Goal: Task Accomplishment & Management: Complete application form

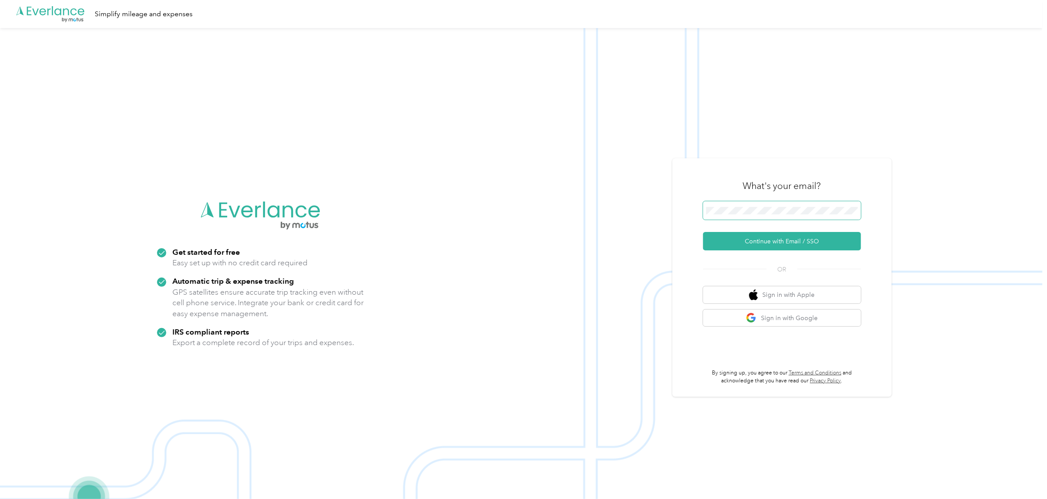
click at [738, 206] on span at bounding box center [782, 210] width 158 height 18
click at [806, 245] on button "Continue with Email / SSO" at bounding box center [782, 241] width 158 height 18
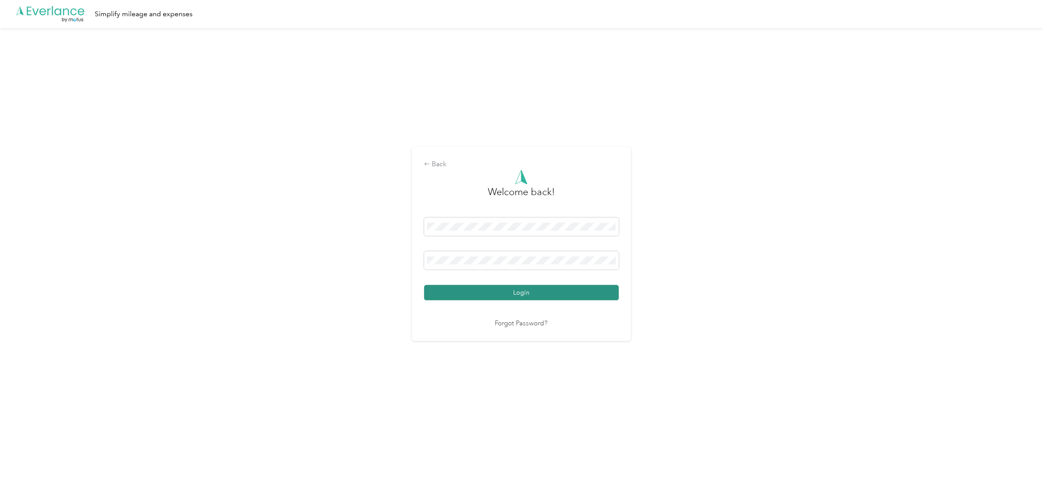
click at [538, 294] on button "Login" at bounding box center [521, 292] width 195 height 15
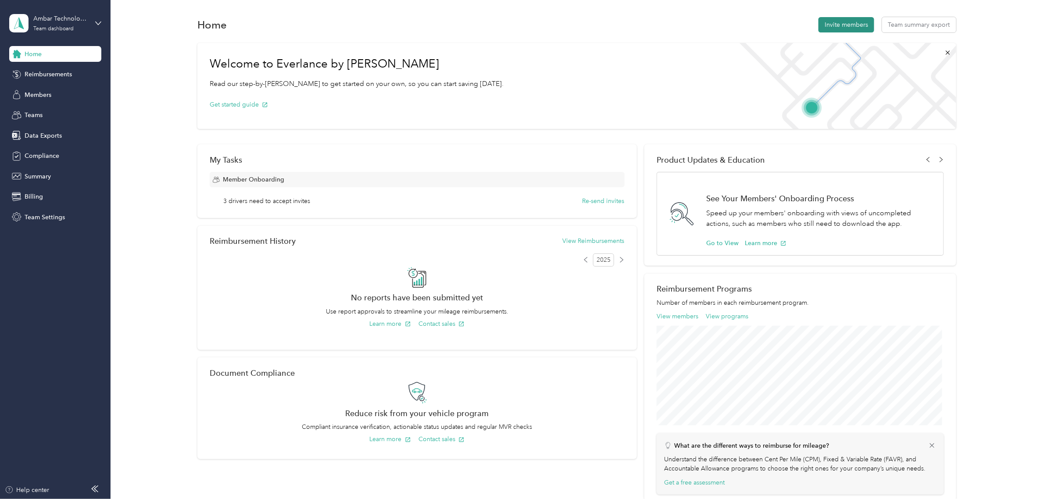
click at [854, 26] on button "Invite members" at bounding box center [847, 24] width 56 height 15
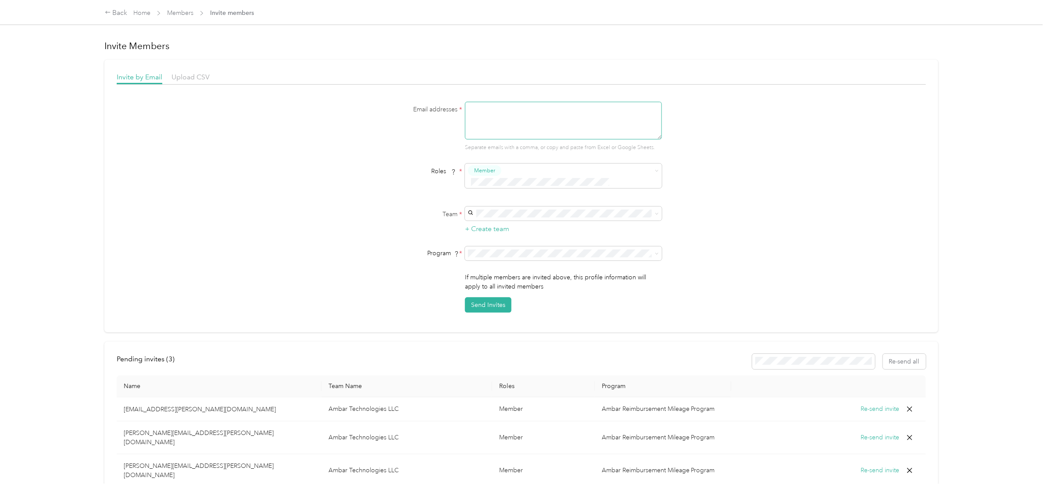
click at [519, 115] on textarea at bounding box center [563, 121] width 197 height 38
click at [553, 182] on div "Member" at bounding box center [557, 182] width 175 height 11
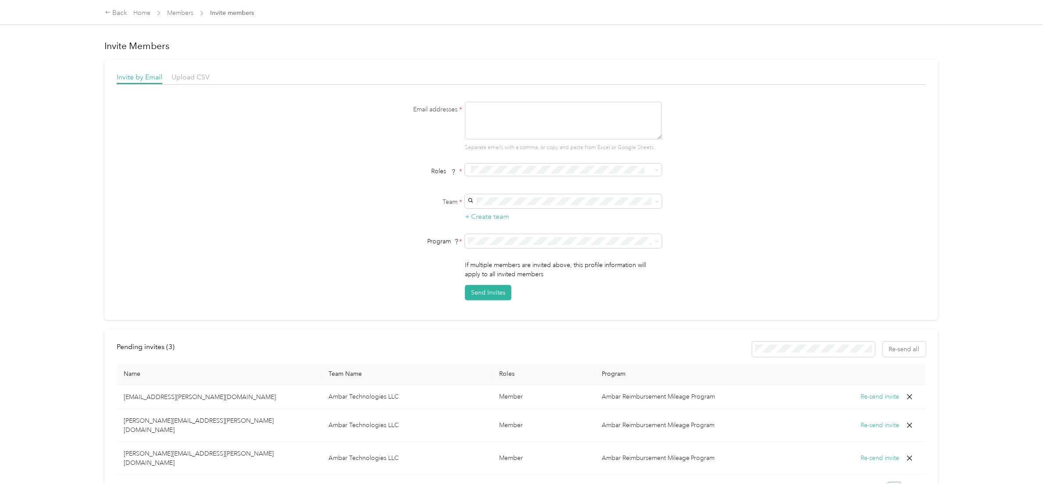
click at [513, 204] on li "Reviewer" at bounding box center [561, 198] width 197 height 17
click at [661, 174] on div "Roles * Reviewer" at bounding box center [521, 174] width 338 height 20
click at [539, 185] on div "Member" at bounding box center [562, 186] width 185 height 11
click at [471, 108] on textarea at bounding box center [563, 121] width 197 height 38
paste textarea "[PERSON_NAME][EMAIL_ADDRESS][PERSON_NAME][DOMAIN_NAME]"
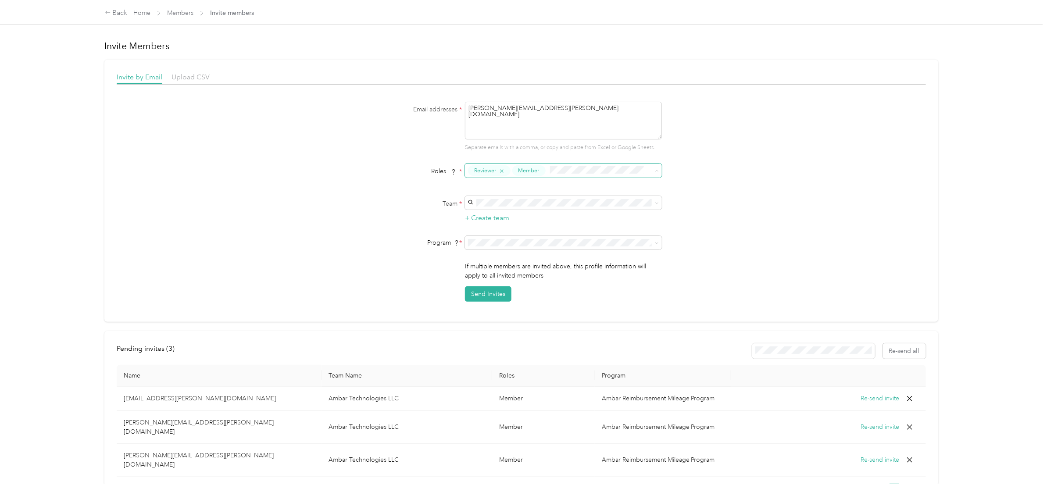
click at [499, 169] on icon "button" at bounding box center [502, 172] width 6 height 6
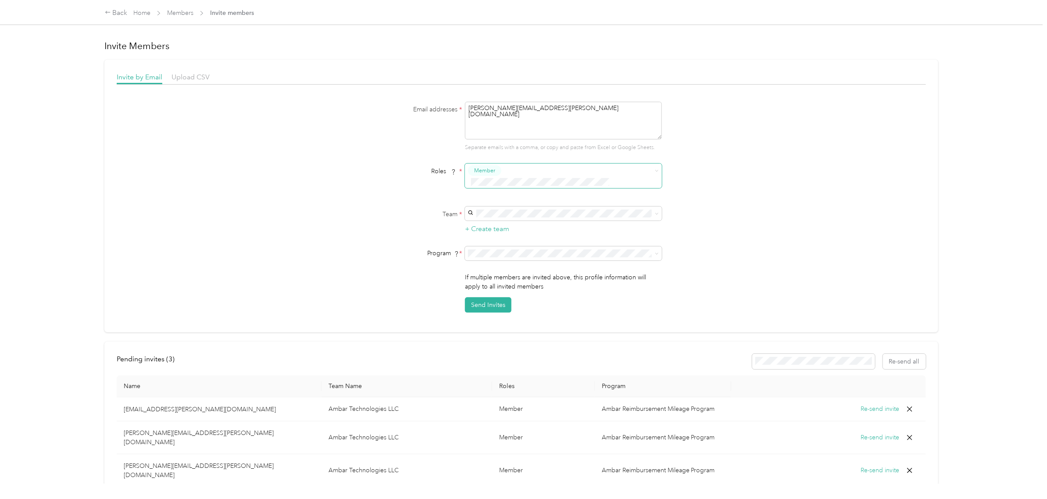
click at [525, 218] on div "Ambar Technologies LLC [PERSON_NAME] +1 more" at bounding box center [562, 224] width 185 height 20
click at [510, 271] on span "Ambar Reimbursement Mileage Program (CPM)" at bounding box center [536, 272] width 132 height 7
click at [502, 298] on button "Send Invites" at bounding box center [488, 305] width 47 height 15
drag, startPoint x: 549, startPoint y: 108, endPoint x: 437, endPoint y: 98, distance: 112.4
click at [437, 98] on div "Invite by Email Upload CSV Email addresses * [EMAIL_ADDRESS][PERSON_NAME][DOMAI…" at bounding box center [522, 192] width 810 height 241
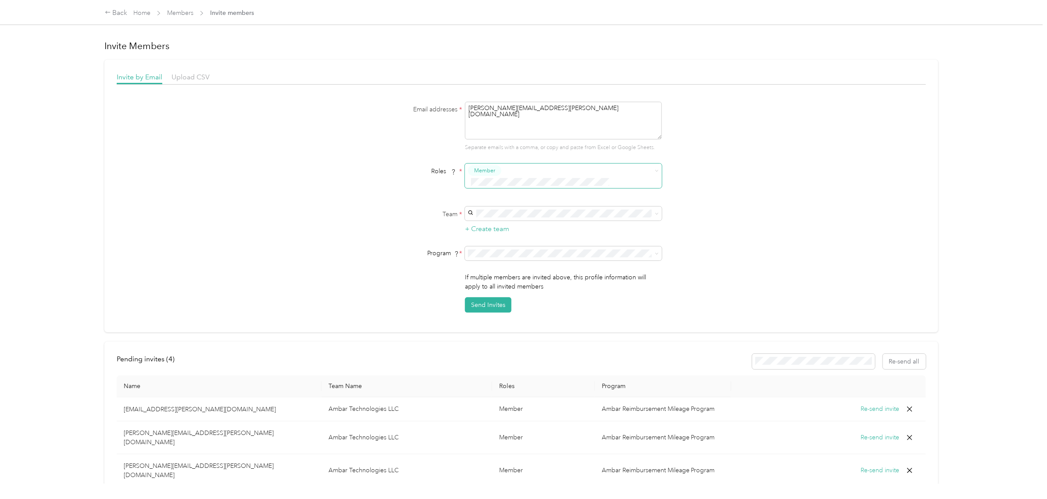
paste textarea "[PERSON_NAME].coident"
click at [655, 212] on icon at bounding box center [657, 214] width 4 height 4
click at [622, 213] on li "Ambar Technologies LLC [PERSON_NAME] +1 more" at bounding box center [561, 224] width 197 height 26
click at [569, 277] on ol "CPM Programs Ambar Reimbursement Mileage Program (CPM) mileage (CPM) Ambar Mill…" at bounding box center [561, 292] width 197 height 92
click at [655, 252] on icon at bounding box center [657, 254] width 4 height 4
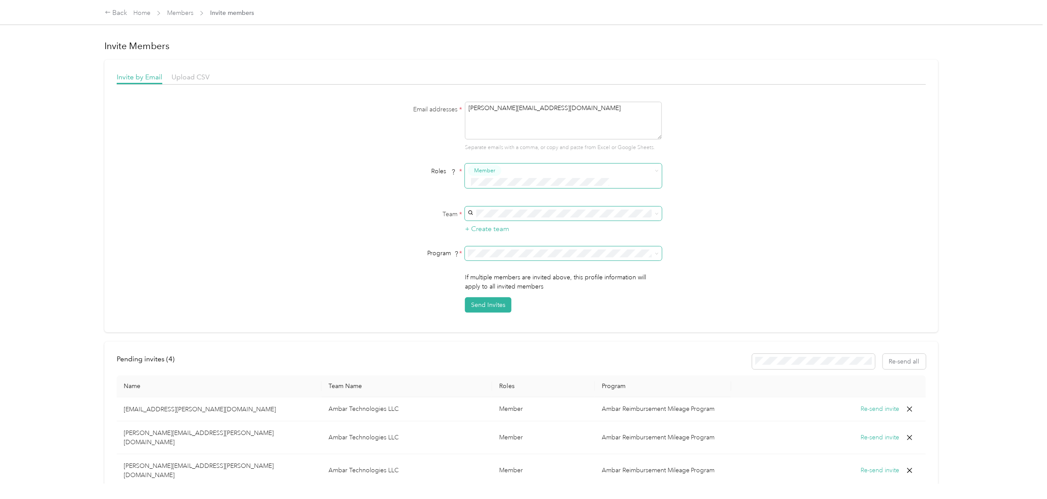
click at [486, 269] on span "Ambar Reimbursement Mileage Program (CPM)" at bounding box center [536, 268] width 132 height 7
click at [486, 298] on button "Send Invites" at bounding box center [488, 305] width 47 height 15
drag, startPoint x: 551, startPoint y: 113, endPoint x: 437, endPoint y: 100, distance: 114.4
click at [438, 100] on div "Invite by Email Upload CSV Email addresses * [PERSON_NAME][EMAIL_ADDRESS][DOMAI…" at bounding box center [522, 192] width 810 height 241
paste textarea "[PERSON_NAME].[PERSON_NAME]"
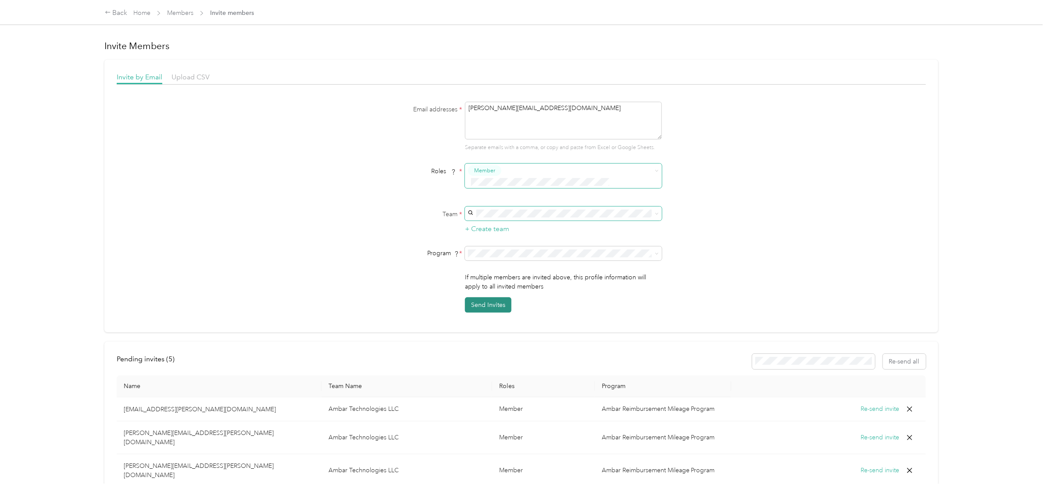
click at [474, 298] on button "Send Invites" at bounding box center [488, 305] width 47 height 15
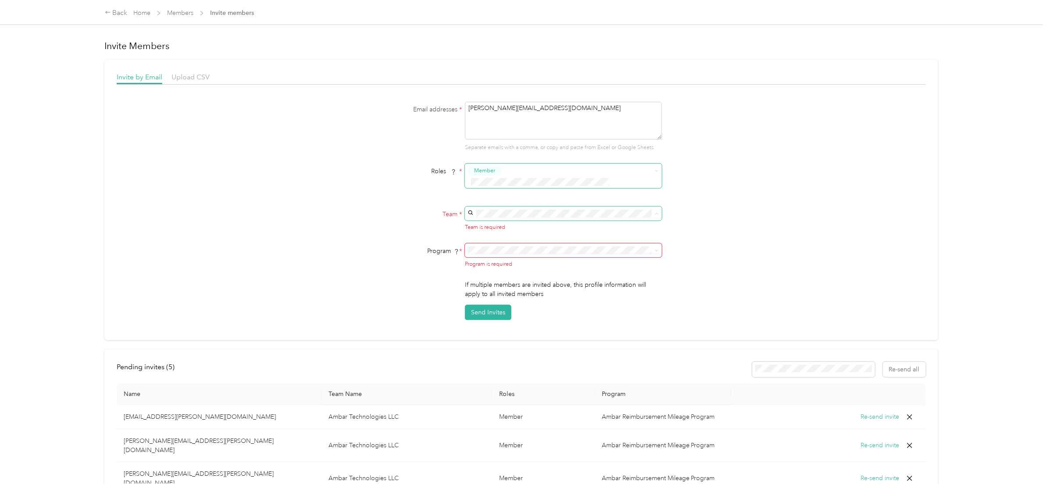
click at [541, 217] on div "Ambar Technologies LLC [PERSON_NAME] +1 more" at bounding box center [562, 224] width 185 height 20
click at [525, 275] on li "Ambar Reimbursement Mileage Program (CPM)" at bounding box center [561, 272] width 197 height 15
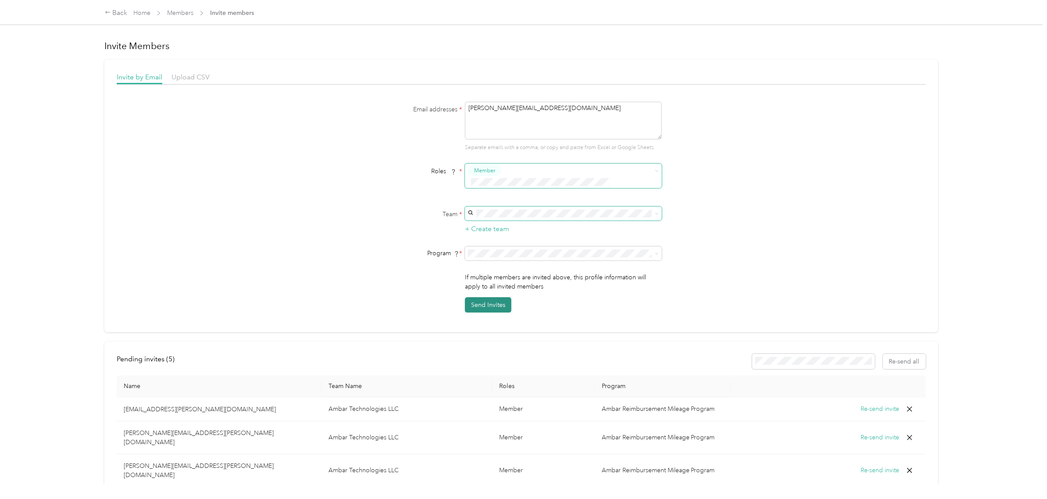
click at [499, 298] on button "Send Invites" at bounding box center [488, 305] width 47 height 15
drag, startPoint x: 595, startPoint y: 111, endPoint x: 335, endPoint y: 74, distance: 262.8
click at [335, 74] on div "Invite by Email Upload CSV Email addresses * [PERSON_NAME][EMAIL_ADDRESS][DOMAI…" at bounding box center [522, 192] width 810 height 241
paste textarea "[PERSON_NAME]"
click at [505, 218] on div "Ambar Technologies LLC [PERSON_NAME] +1 more" at bounding box center [562, 221] width 185 height 20
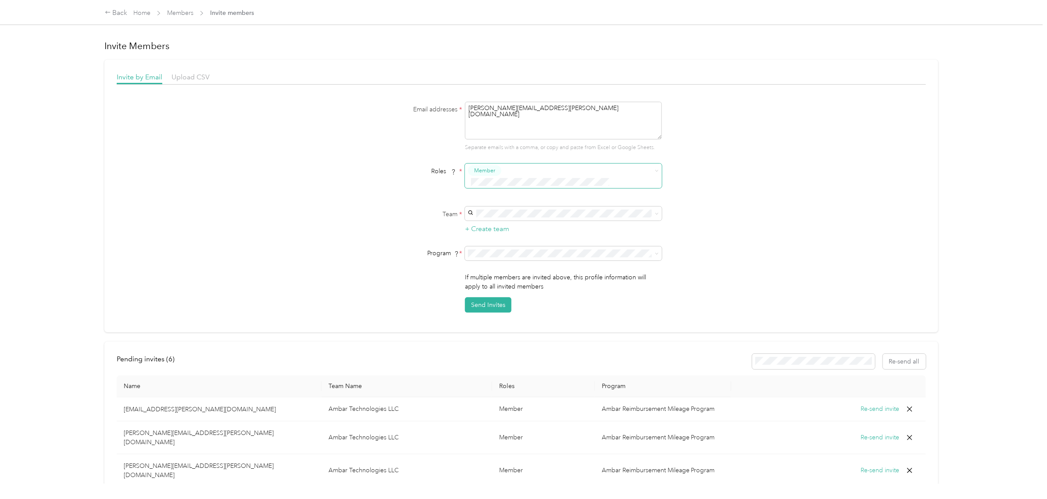
click at [490, 271] on span "Ambar Reimbursement Mileage Program (CPM)" at bounding box center [536, 268] width 132 height 7
click at [486, 298] on button "Send Invites" at bounding box center [488, 305] width 47 height 15
drag, startPoint x: 568, startPoint y: 108, endPoint x: 380, endPoint y: 80, distance: 190.8
click at [380, 80] on div "Invite by Email Upload CSV Email addresses * [PERSON_NAME][EMAIL_ADDRESS][PERSO…" at bounding box center [522, 192] width 810 height 241
paste textarea "[PERSON_NAME].[PERSON_NAME]"
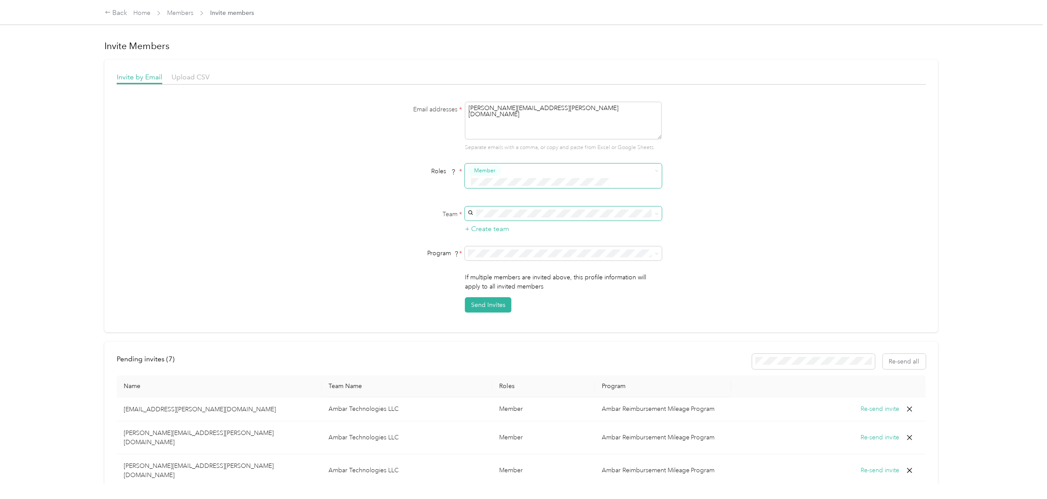
click at [534, 207] on span at bounding box center [563, 214] width 197 height 14
click at [520, 218] on div "Ambar Technologies LLC [PERSON_NAME] +1 more" at bounding box center [562, 219] width 185 height 20
click at [512, 247] on span at bounding box center [563, 254] width 197 height 14
click at [498, 280] on ol "CPM Programs Ambar Reimbursement Mileage Program (CPM) mileage (CPM) Ambar Mill…" at bounding box center [561, 293] width 197 height 92
click at [488, 277] on ol "CPM Programs Ambar Reimbursement Mileage Program (CPM) mileage (CPM) Ambar Mill…" at bounding box center [561, 295] width 197 height 92
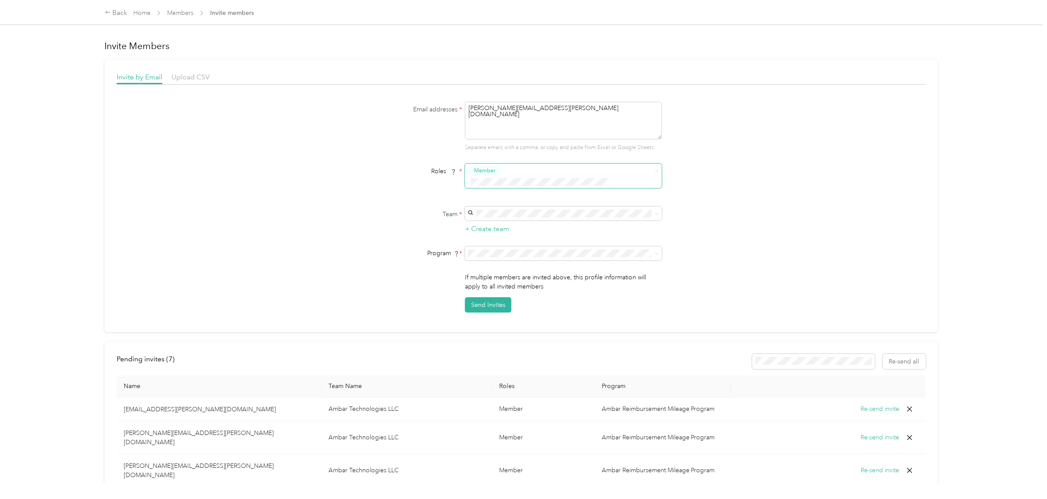
click at [547, 277] on ol "CPM Programs Ambar Reimbursement Mileage Program (CPM) mileage (CPM) Ambar Mill…" at bounding box center [561, 292] width 197 height 92
click at [655, 252] on icon at bounding box center [657, 254] width 4 height 4
click at [594, 271] on span "Ambar Reimbursement Mileage Program (CPM)" at bounding box center [536, 273] width 132 height 7
click at [481, 298] on button "Send Invites" at bounding box center [488, 305] width 47 height 15
drag, startPoint x: 549, startPoint y: 110, endPoint x: 409, endPoint y: 86, distance: 141.6
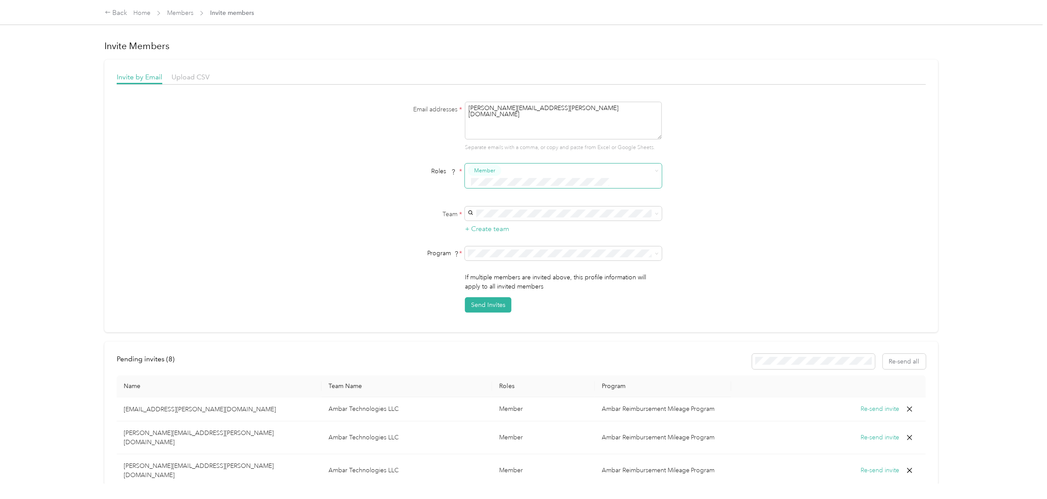
click at [411, 87] on div "Invite by Email Upload CSV Email addresses * [PERSON_NAME][EMAIL_ADDRESS][PERSO…" at bounding box center [522, 192] width 810 height 241
drag, startPoint x: 501, startPoint y: 107, endPoint x: 416, endPoint y: 99, distance: 85.1
click at [416, 99] on div "Invite by Email Upload CSV Email addresses * inventory Separate emails with a c…" at bounding box center [522, 192] width 810 height 241
paste textarea "[EMAIL_ADDRESS][DOMAIN_NAME]"
click at [652, 211] on span at bounding box center [655, 214] width 7 height 6
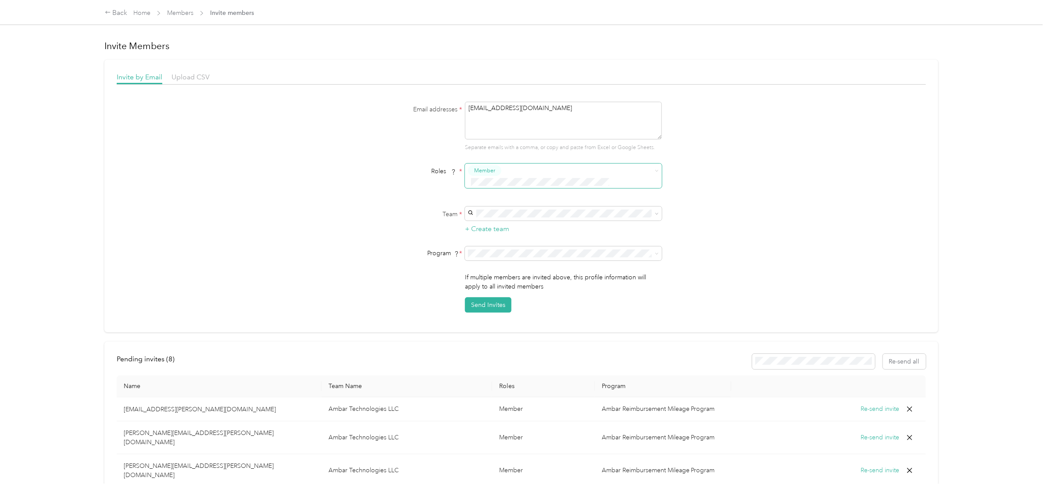
click at [656, 212] on icon at bounding box center [657, 214] width 4 height 4
click at [545, 221] on div "Ambar Technologies LLC [PERSON_NAME] +1 more" at bounding box center [562, 224] width 185 height 20
click at [655, 252] on icon at bounding box center [657, 254] width 4 height 4
click at [545, 271] on span "Ambar Reimbursement Mileage Program (CPM)" at bounding box center [536, 273] width 132 height 7
click at [476, 298] on button "Send Invites" at bounding box center [488, 305] width 47 height 15
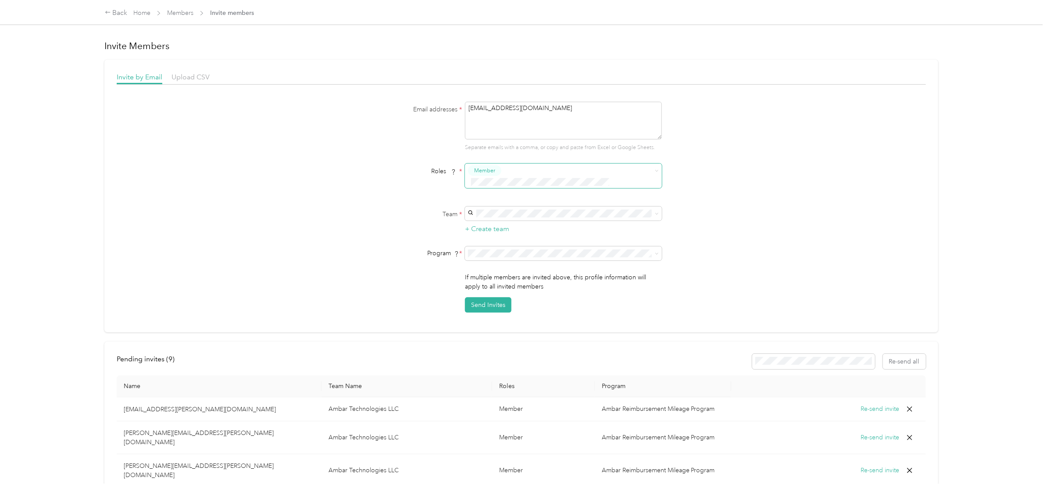
drag, startPoint x: 545, startPoint y: 111, endPoint x: 370, endPoint y: 97, distance: 175.2
click at [370, 97] on div "Invite by Email Upload CSV Email addresses * [EMAIL_ADDRESS][DOMAIN_NAME] Separ…" at bounding box center [522, 192] width 810 height 241
paste textarea "victorelpatron"
type textarea "[EMAIL_ADDRESS][DOMAIN_NAME]"
click at [655, 212] on icon at bounding box center [657, 214] width 4 height 4
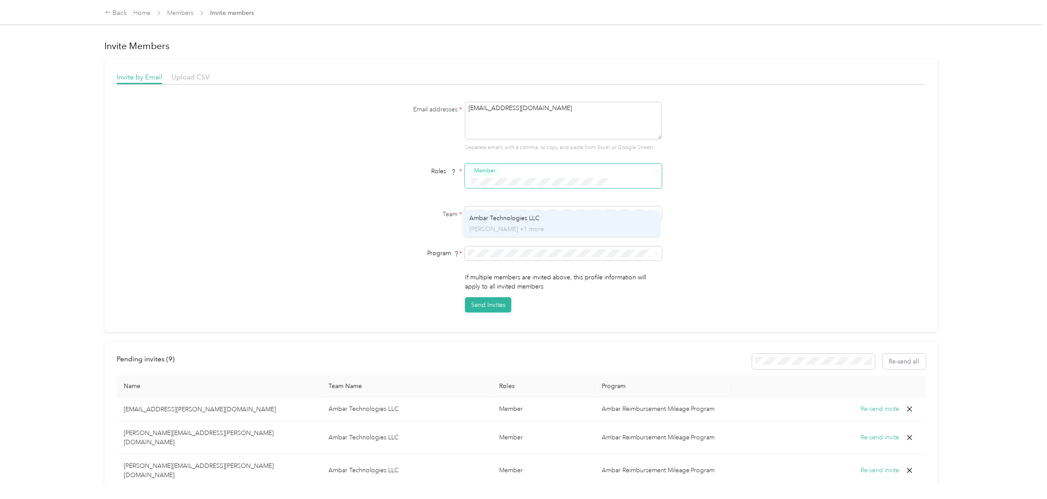
click at [534, 221] on span "Ambar Technologies LLC" at bounding box center [505, 218] width 70 height 7
click at [496, 277] on ol "CPM Programs Ambar Reimbursement Mileage Program (CPM) mileage (CPM) Ambar Mill…" at bounding box center [561, 297] width 197 height 92
click at [492, 298] on button "Send Invites" at bounding box center [488, 305] width 47 height 15
